Goal: Task Accomplishment & Management: Use online tool/utility

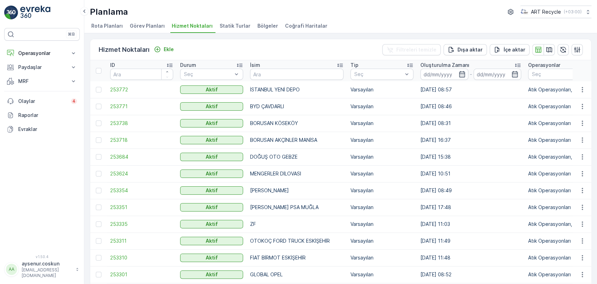
click at [38, 15] on img at bounding box center [35, 13] width 30 height 14
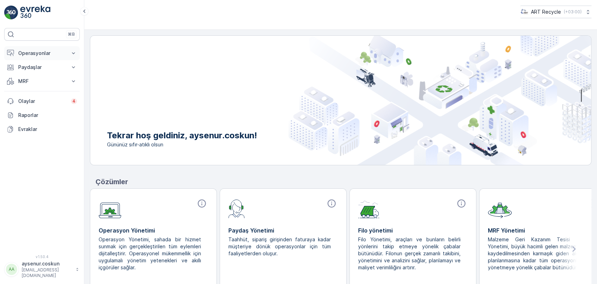
click at [45, 51] on p "Operasyonlar" at bounding box center [42, 53] width 48 height 7
click at [42, 76] on link "Planlama" at bounding box center [47, 75] width 65 height 10
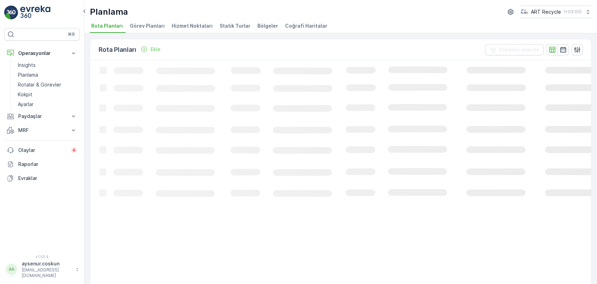
click at [189, 32] on li "Hizmet Noktaları" at bounding box center [192, 27] width 45 height 12
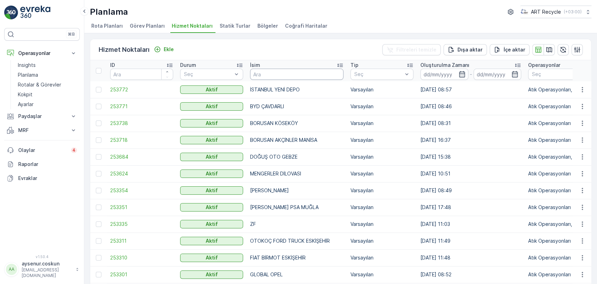
click at [277, 70] on input "text" at bounding box center [296, 74] width 93 height 11
click at [273, 73] on input "text" at bounding box center [296, 74] width 93 height 11
type input "atıksa"
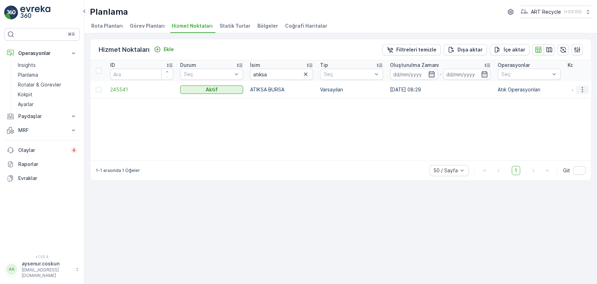
click at [585, 88] on icon "button" at bounding box center [582, 89] width 7 height 7
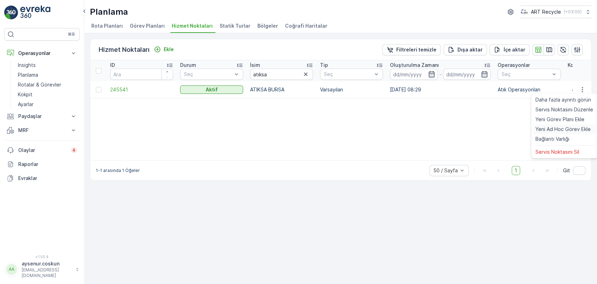
click at [574, 129] on span "Yeni Ad Hoc Görev Ekle" at bounding box center [562, 129] width 55 height 7
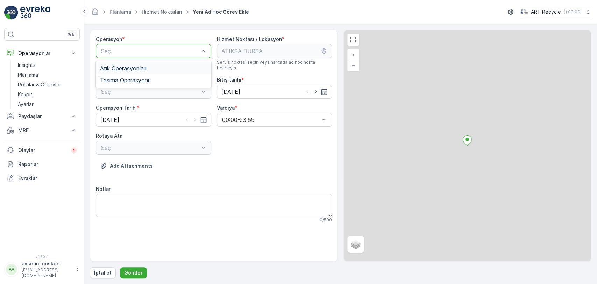
click at [170, 69] on div "Atık Operasyonları" at bounding box center [153, 68] width 107 height 6
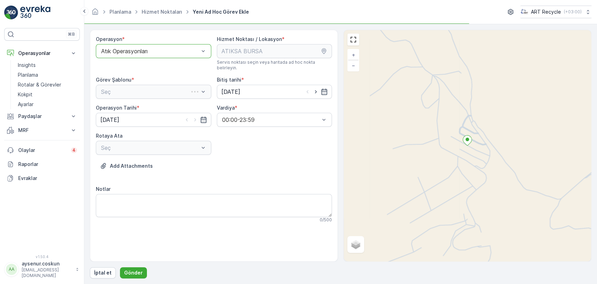
click at [151, 89] on div "Seç" at bounding box center [153, 92] width 115 height 14
click at [146, 103] on div "Atık Toplama" at bounding box center [153, 109] width 115 height 12
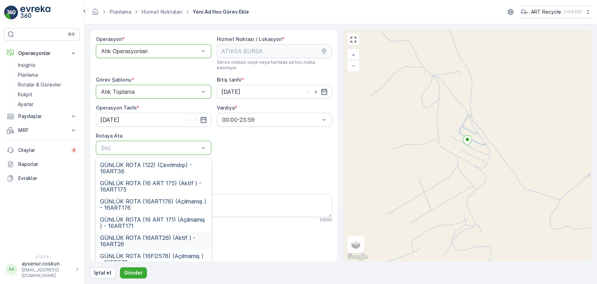
click at [151, 234] on span "GÜNLÜK ROTA (16ART26) (Aktif ) - 16ART26" at bounding box center [153, 240] width 107 height 13
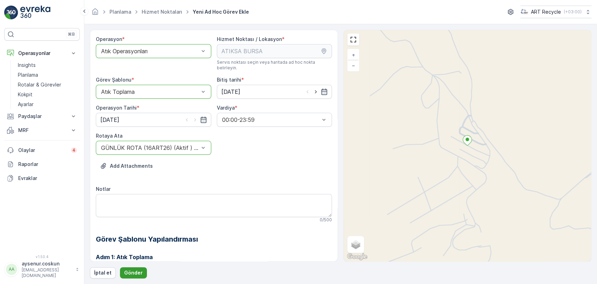
click at [139, 271] on p "Gönder" at bounding box center [133, 272] width 19 height 7
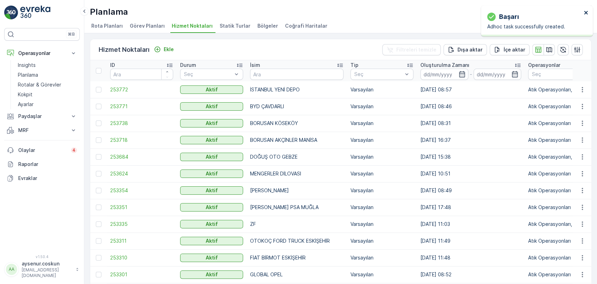
click at [584, 10] on icon "close" at bounding box center [586, 13] width 5 height 6
click at [27, 8] on img at bounding box center [35, 13] width 30 height 14
